Goal: Task Accomplishment & Management: Manage account settings

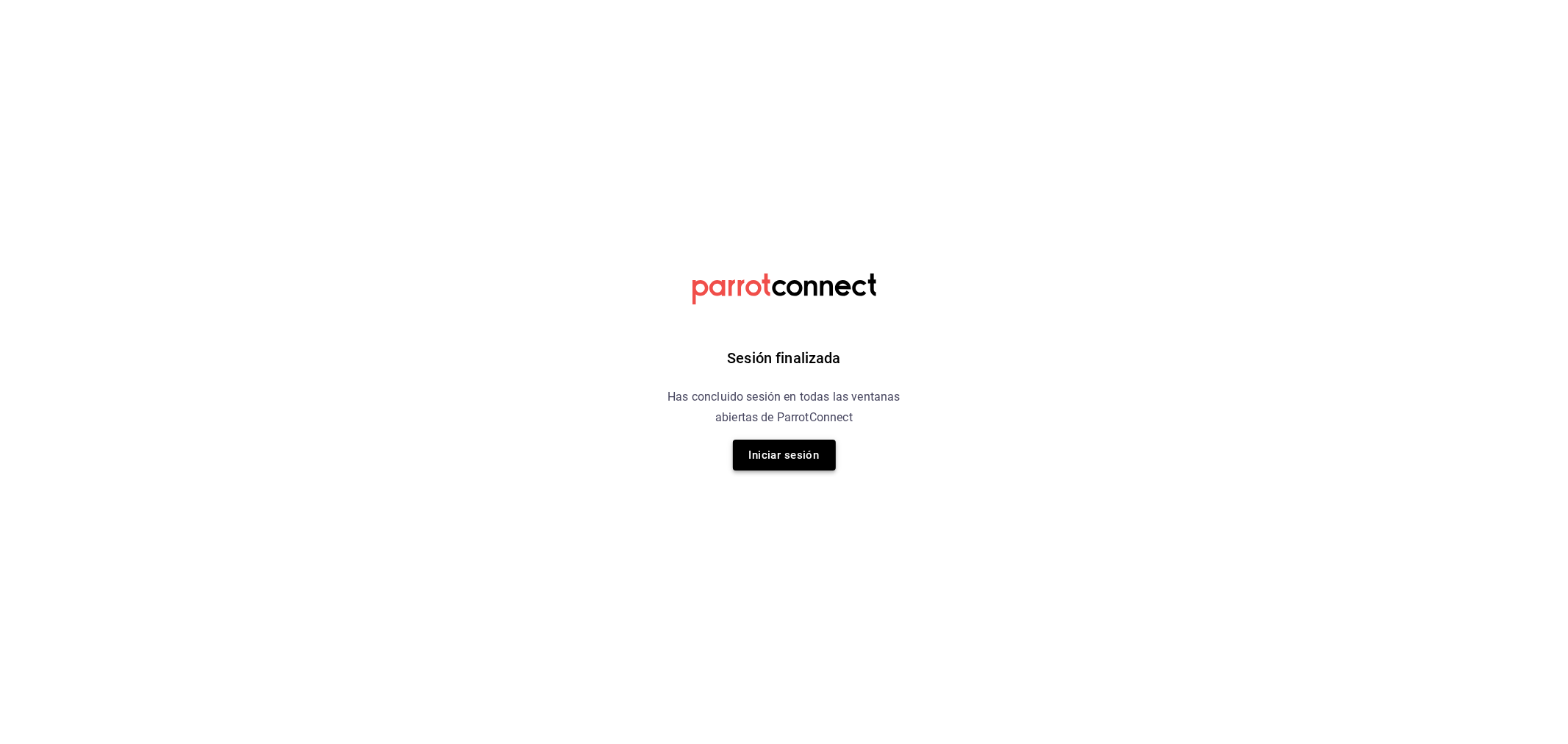
click at [786, 465] on button "Iniciar sesión" at bounding box center [784, 455] width 103 height 31
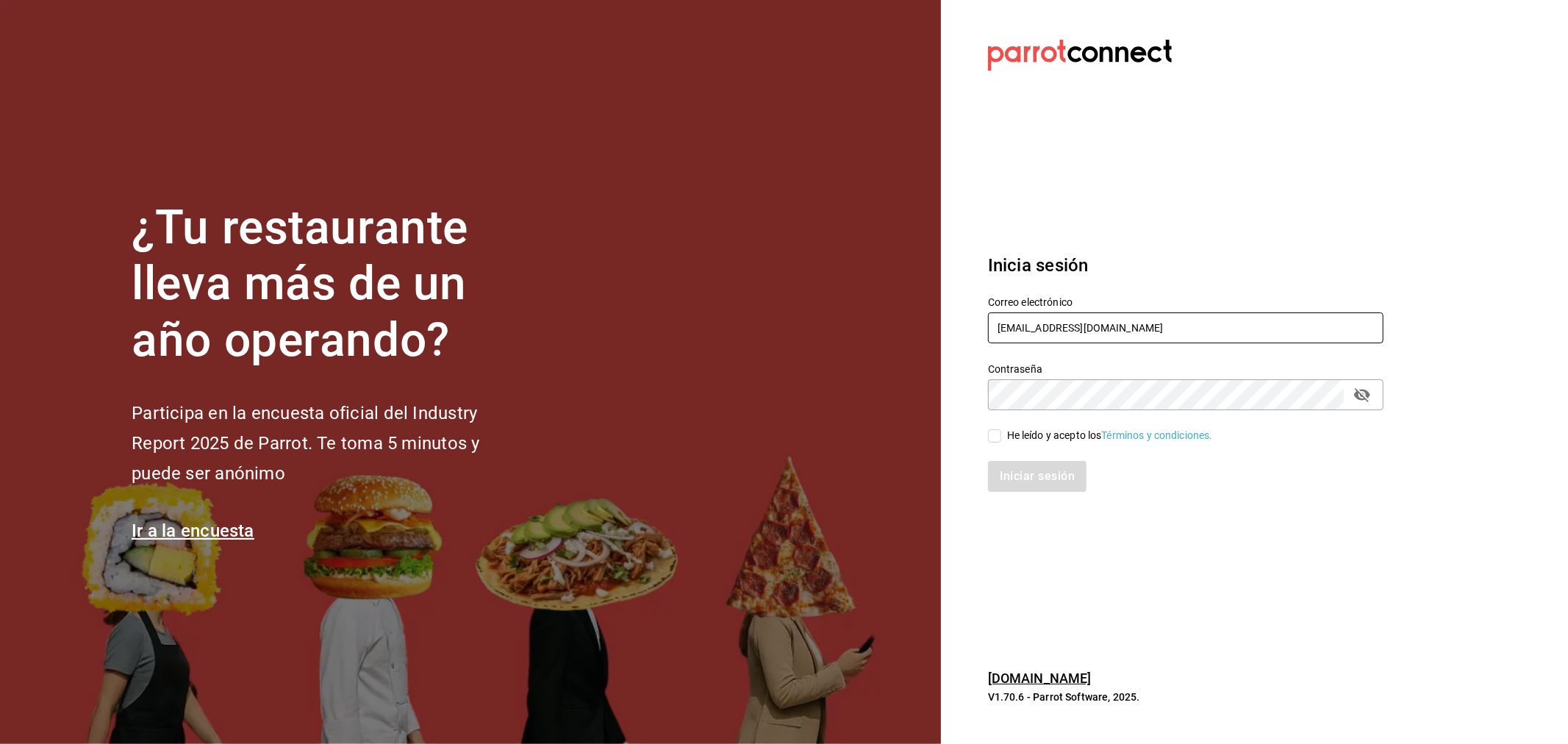
click at [1163, 331] on input "[EMAIL_ADDRESS][DOMAIN_NAME]" at bounding box center [1185, 327] width 396 height 31
type input "[EMAIL_ADDRESS][DOMAIN_NAME]"
click at [1059, 440] on div "He leído y acepto los Términos y condiciones." at bounding box center [1111, 435] width 206 height 16
click at [1001, 440] on input "He leído y acepto los Términos y condiciones." at bounding box center [994, 435] width 13 height 13
checkbox input "true"
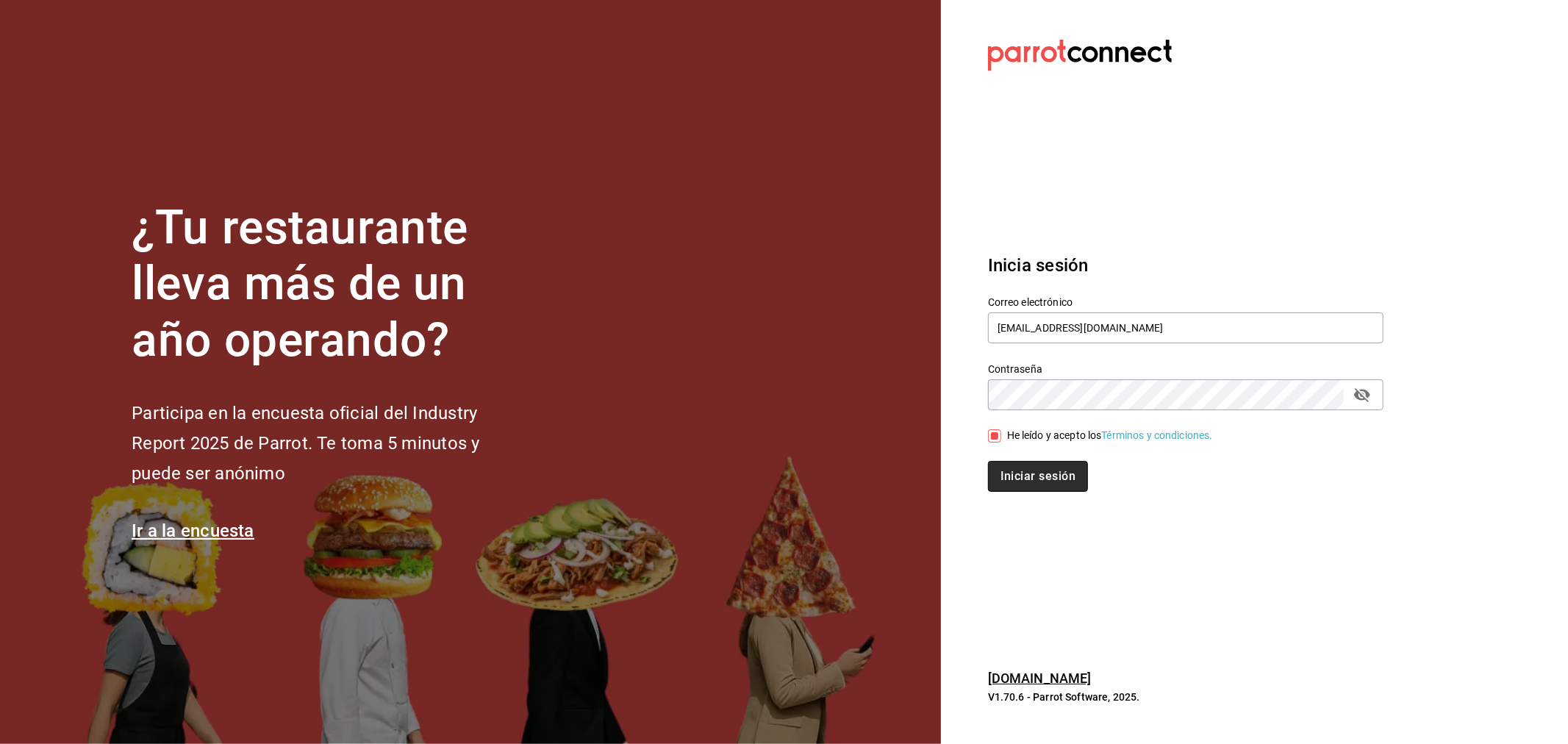
click at [1050, 466] on button "Iniciar sesión" at bounding box center [1037, 476] width 100 height 31
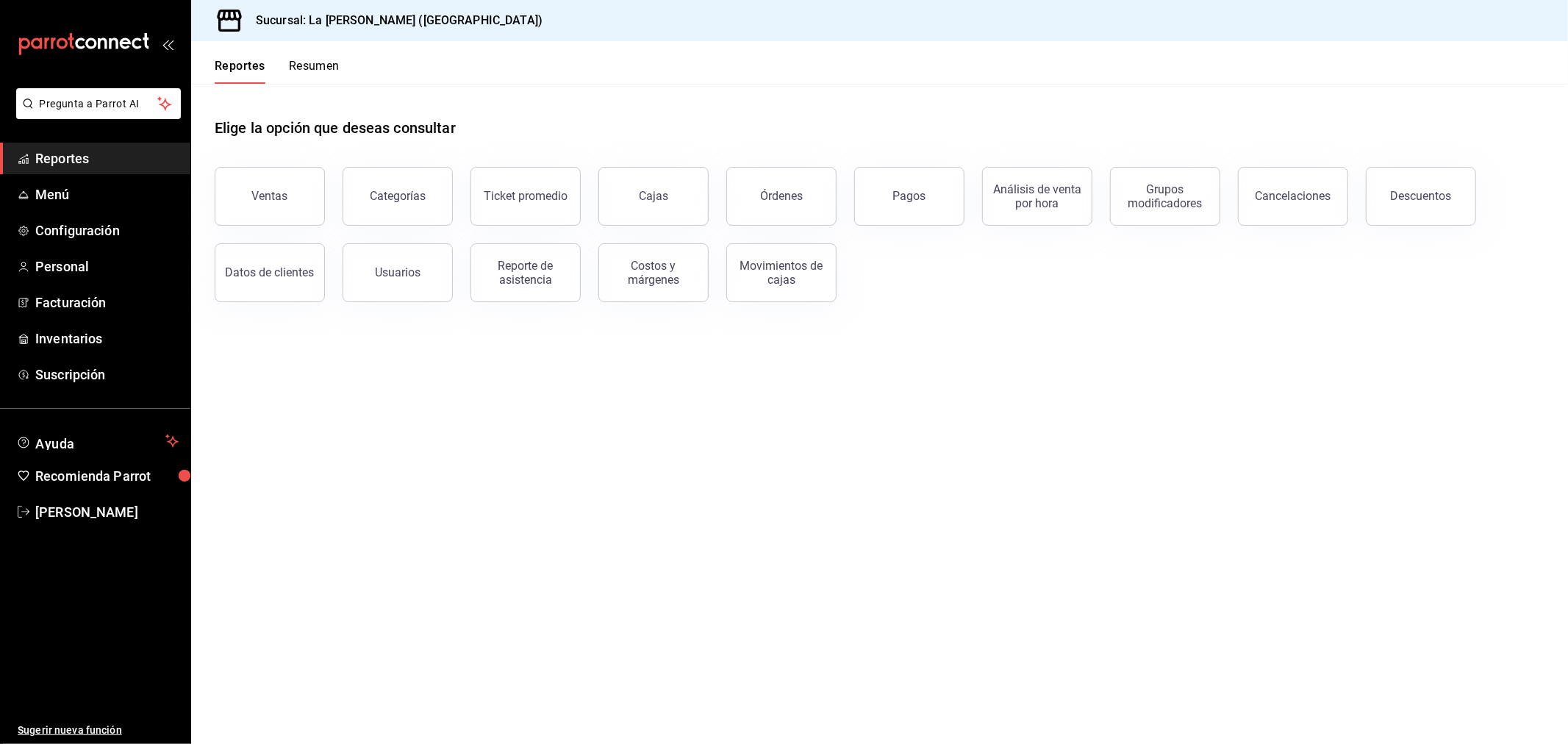
click at [532, 493] on main "Elige la opción que deseas consultar Ventas Categorías Ticket promedio Cajas Ór…" at bounding box center [880, 413] width 1377 height 660
